Goal: Information Seeking & Learning: Learn about a topic

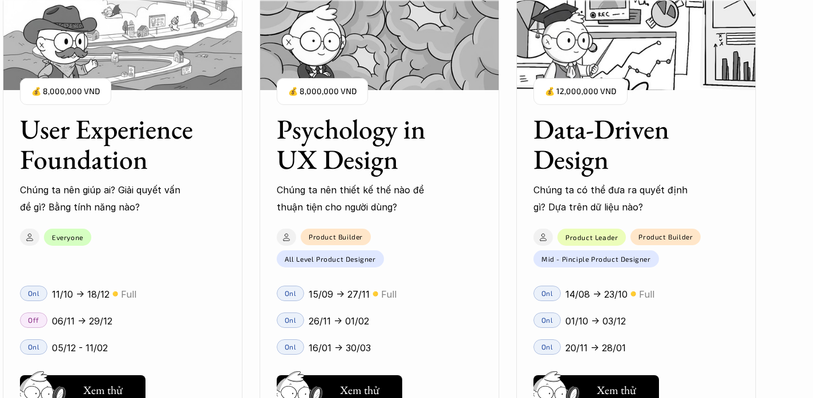
scroll to position [1191, 0]
click at [570, 145] on h3 "Data-Driven Design" at bounding box center [621, 144] width 177 height 60
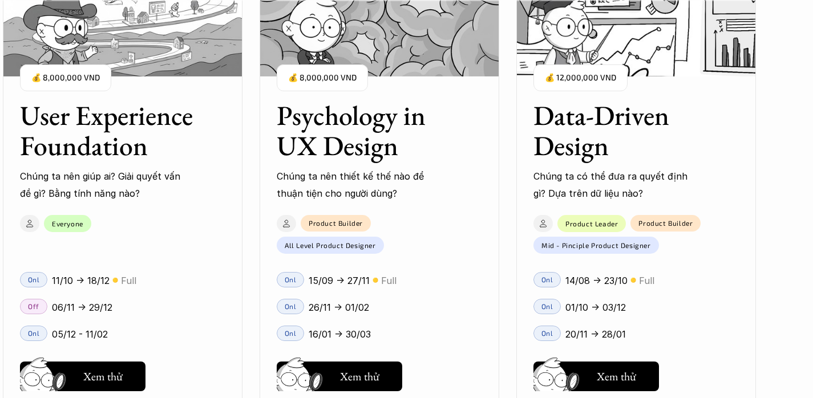
scroll to position [1623, 0]
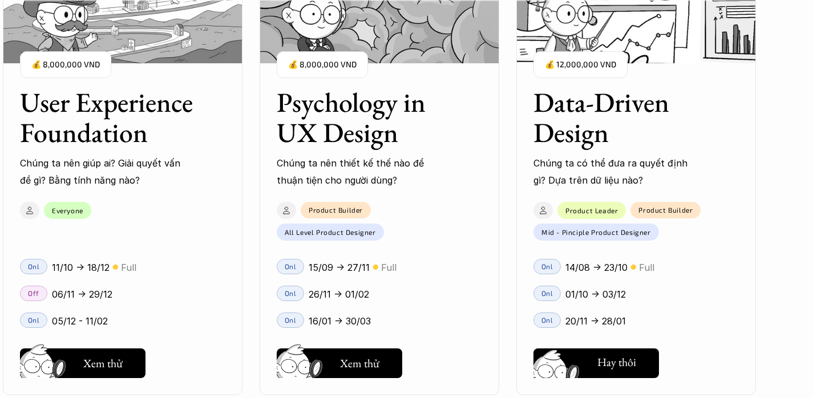
click at [610, 371] on h5 "Xem thử" at bounding box center [615, 364] width 39 height 16
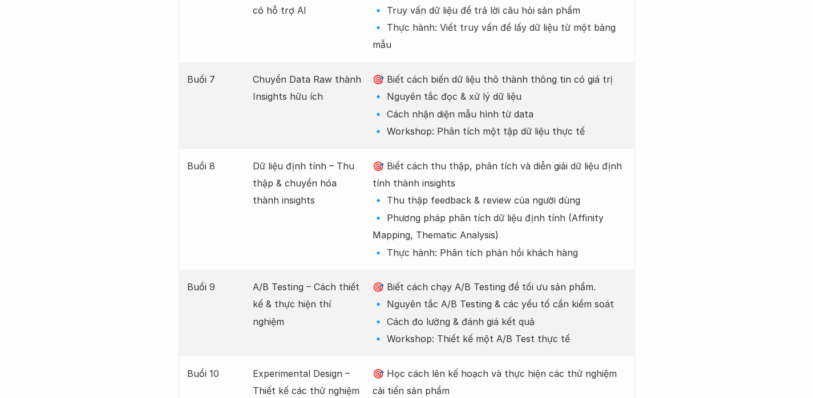
scroll to position [2301, 0]
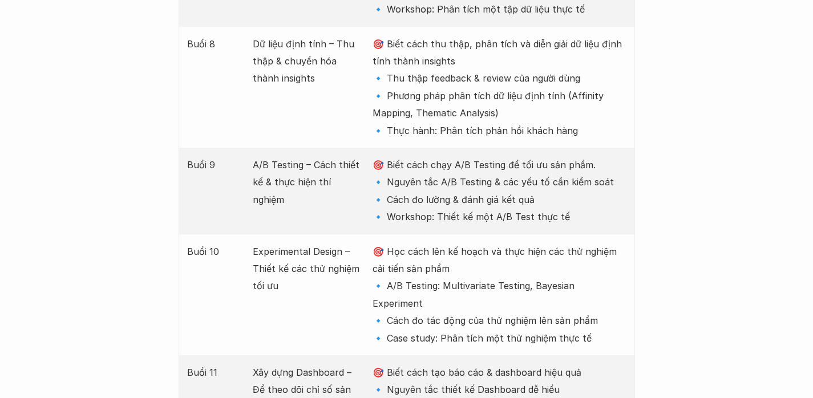
click at [242, 148] on div "Buổi 9 A/B Testing – Cách thiết kế & thực hiện thí nghiệm 🎯 Biết cách chạy A/B …" at bounding box center [406, 191] width 456 height 87
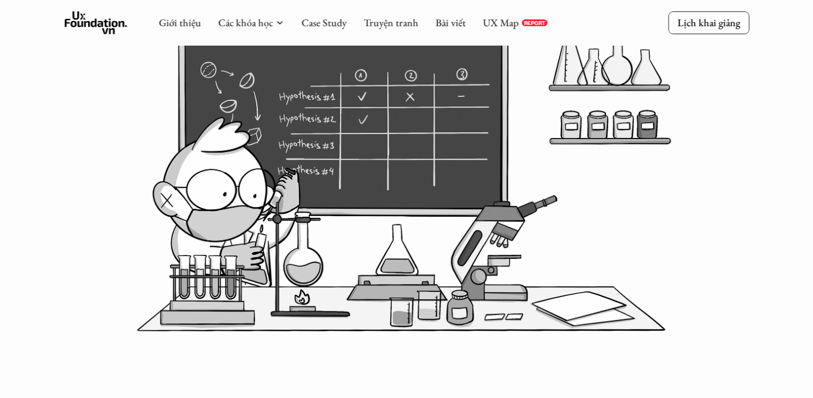
scroll to position [0, 0]
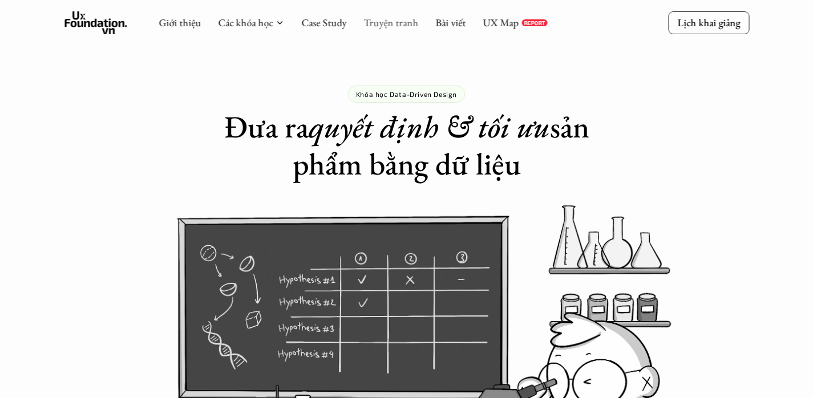
click at [375, 27] on link "Truyện tranh" at bounding box center [390, 22] width 55 height 13
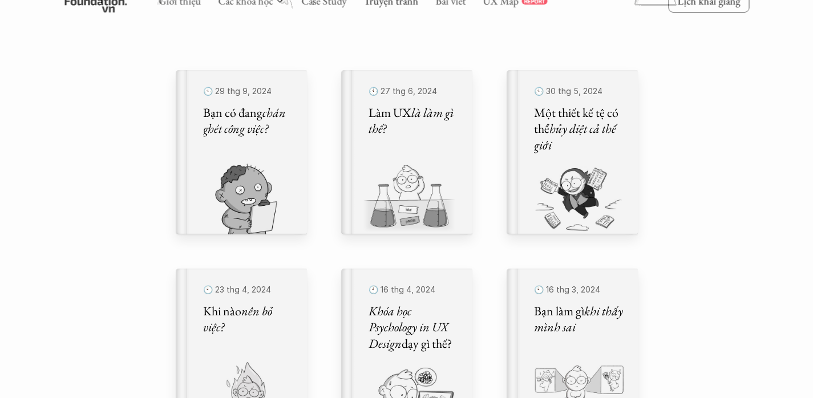
scroll to position [385, 0]
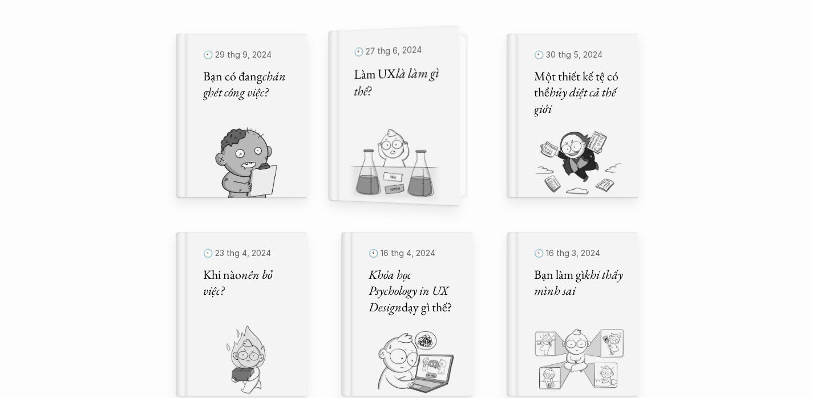
click at [406, 111] on div "🕙 [DATE] Làm UX là làm gì thế?" at bounding box center [399, 116] width 90 height 150
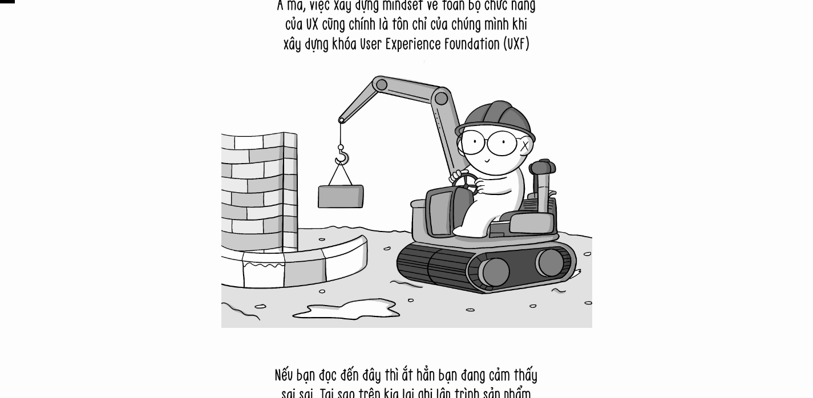
scroll to position [385, 0]
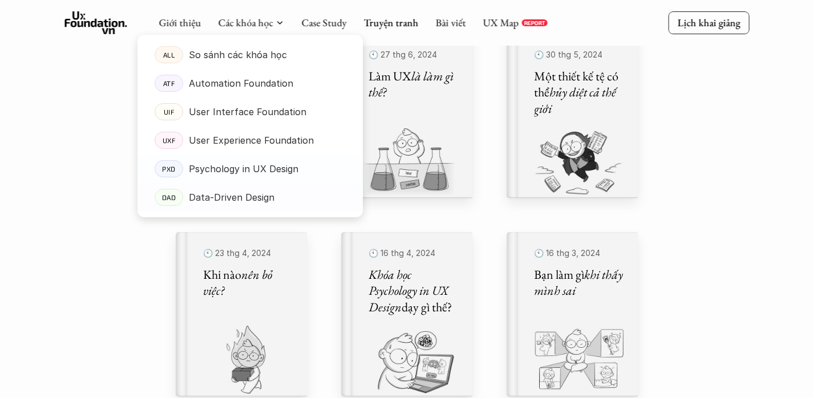
click at [260, 196] on p "Data-Driven Design" at bounding box center [232, 197] width 86 height 17
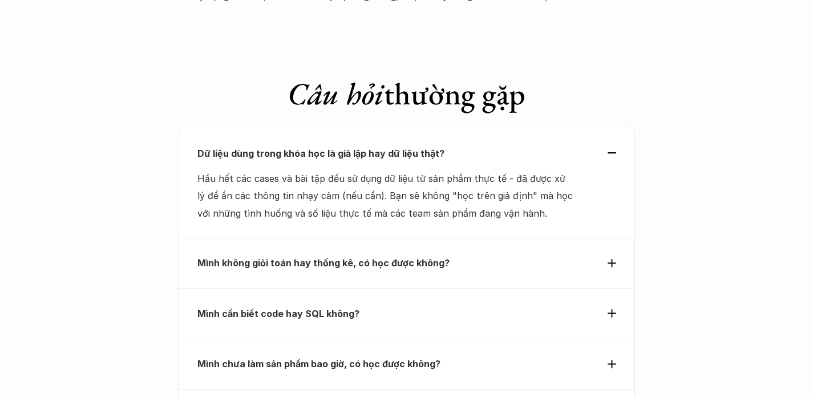
scroll to position [3940, 0]
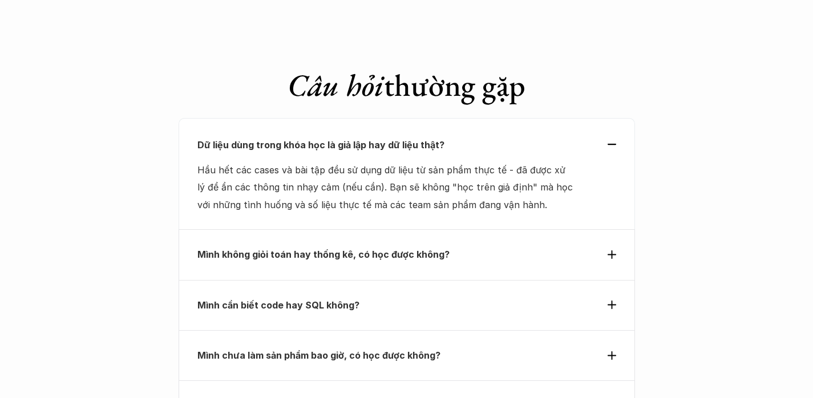
click at [310, 397] on strong "Có cần kiến thức nền về UX/UI không?" at bounding box center [283, 405] width 172 height 11
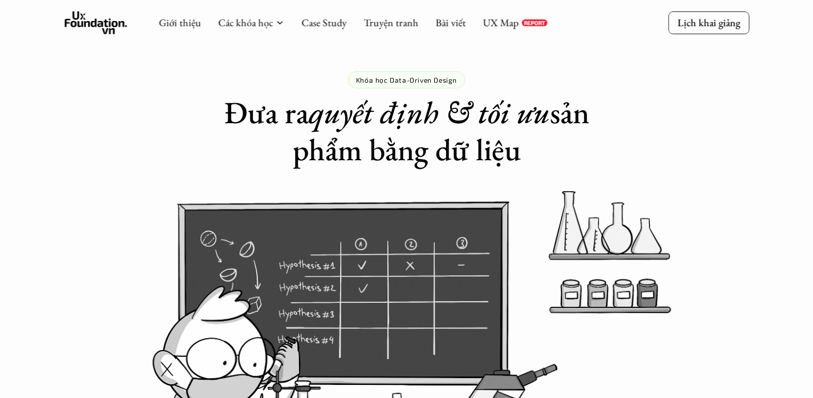
scroll to position [0, 0]
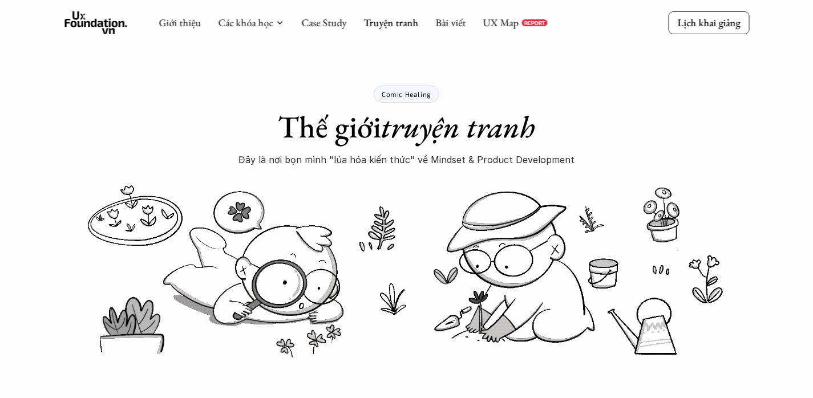
scroll to position [385, 0]
